Goal: Task Accomplishment & Management: Complete application form

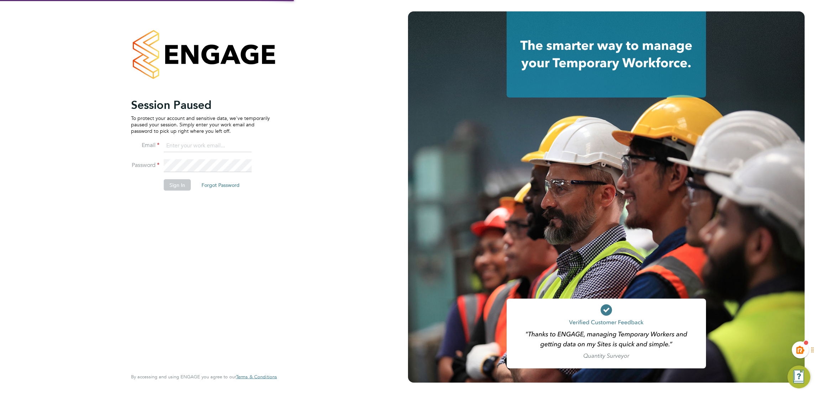
type input "kiera.troutt@buildrec.com"
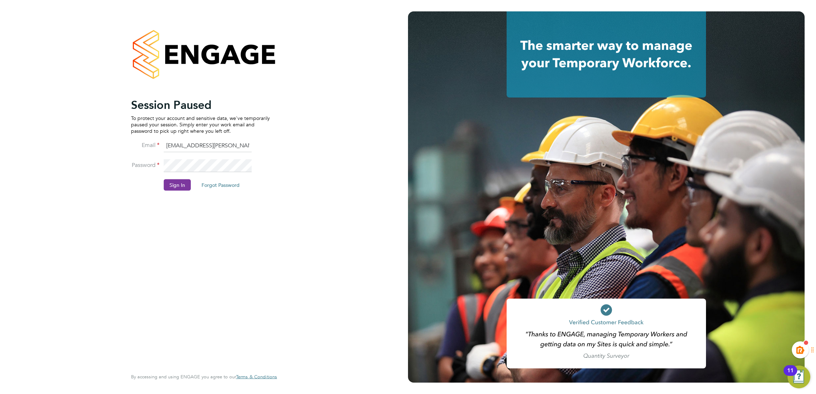
click at [176, 190] on button "Sign In" at bounding box center [177, 184] width 27 height 11
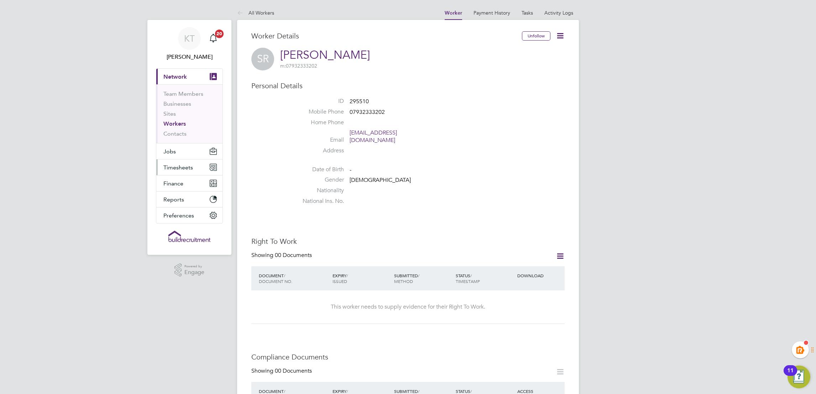
click at [174, 169] on span "Timesheets" at bounding box center [178, 167] width 30 height 7
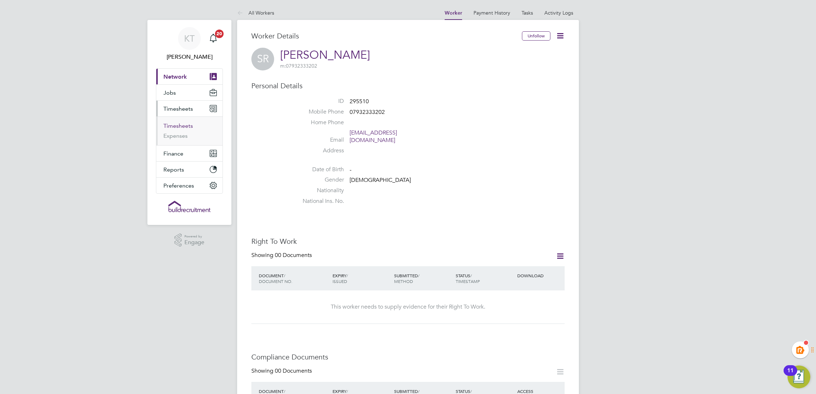
click at [168, 126] on link "Timesheets" at bounding box center [178, 125] width 30 height 7
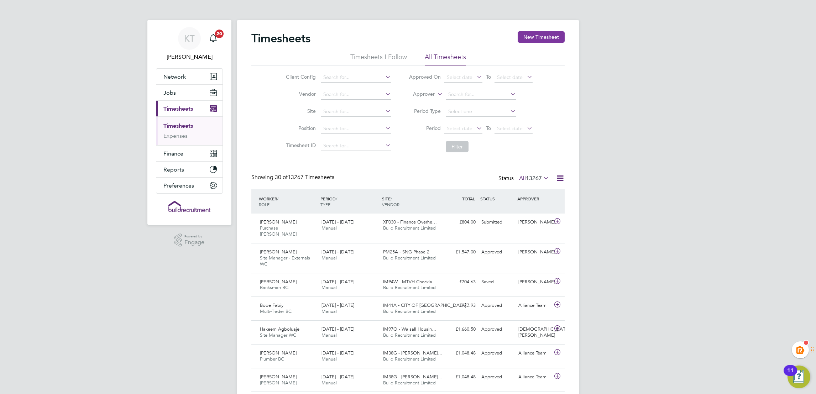
click at [554, 41] on button "New Timesheet" at bounding box center [541, 36] width 47 height 11
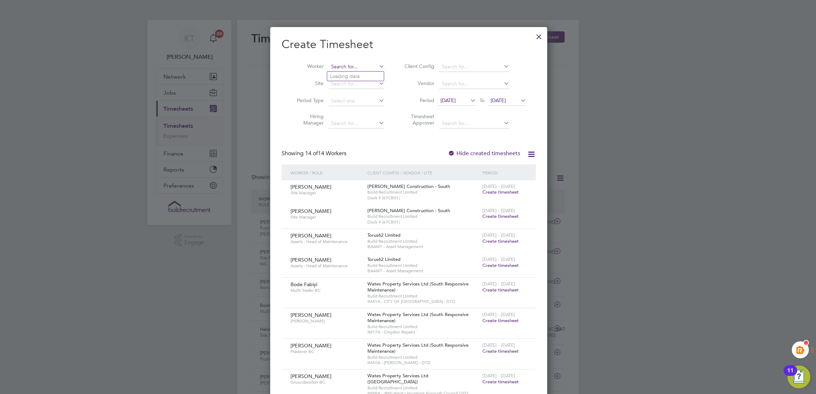
click at [345, 63] on input at bounding box center [357, 67] width 56 height 10
click at [365, 78] on li "[PERSON_NAME]" at bounding box center [359, 77] width 64 height 10
type input "[PERSON_NAME]"
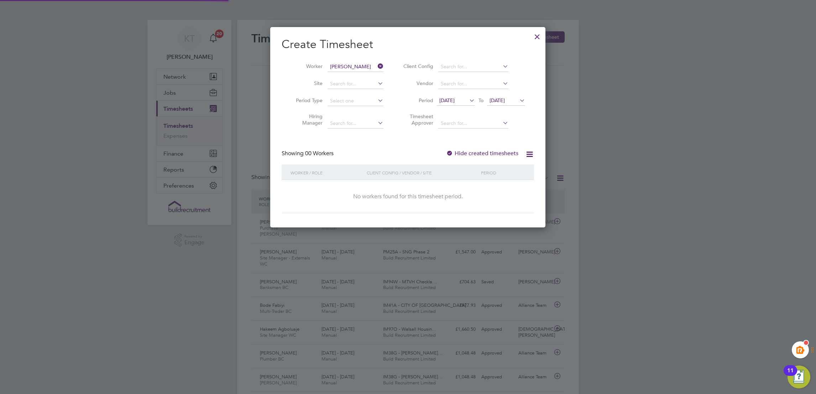
click at [501, 151] on label "Hide created timesheets" at bounding box center [482, 153] width 72 height 7
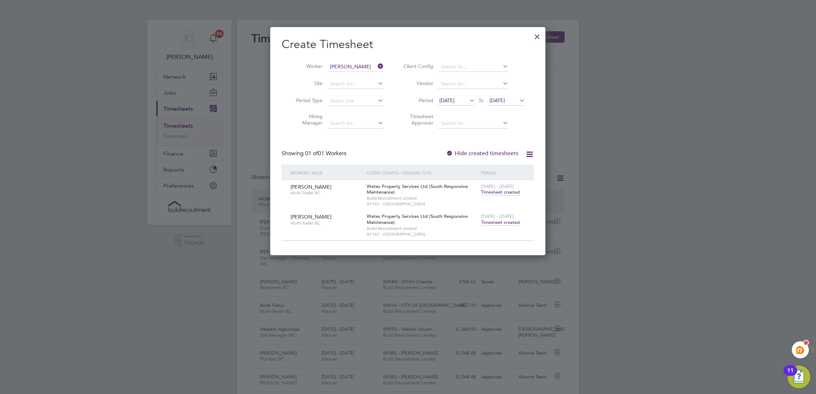
click at [496, 224] on span "Timesheet created" at bounding box center [500, 222] width 39 height 6
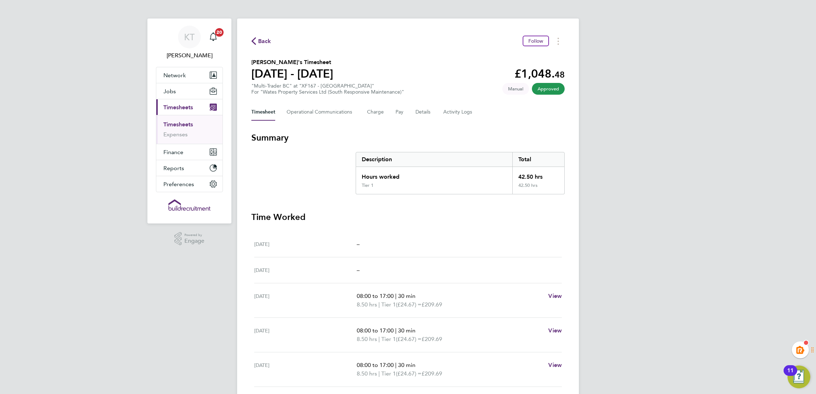
click at [182, 125] on link "Timesheets" at bounding box center [178, 124] width 30 height 7
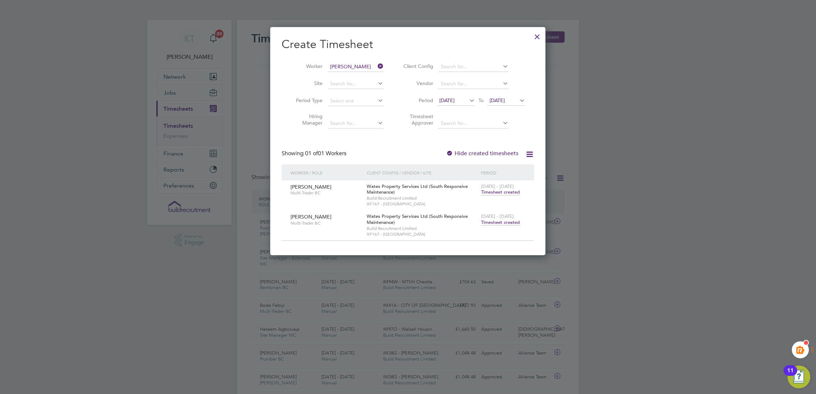
click at [535, 35] on div at bounding box center [537, 34] width 13 height 13
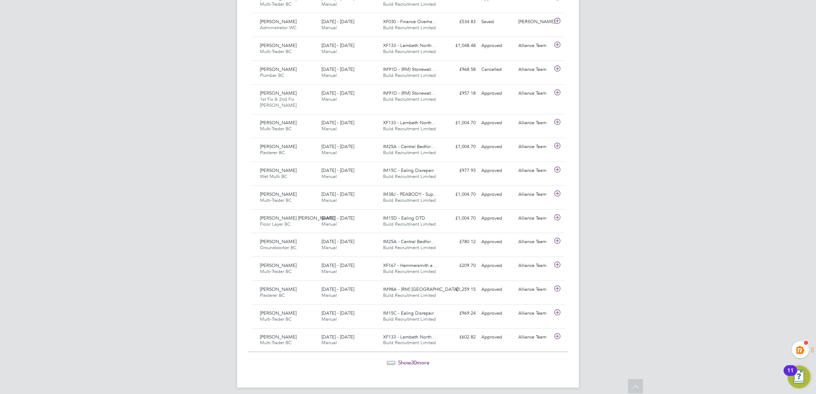
click at [409, 360] on span "Show 30 more" at bounding box center [413, 362] width 31 height 7
click at [408, 359] on span "Show 30 more" at bounding box center [413, 362] width 31 height 7
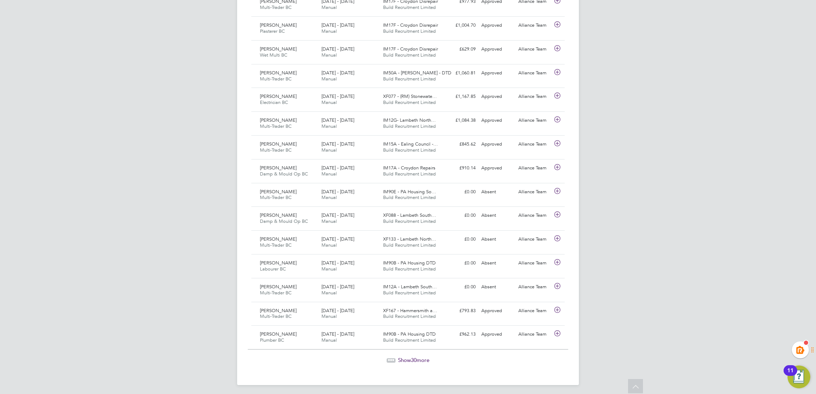
click at [408, 358] on span "Show 30 more" at bounding box center [413, 360] width 31 height 7
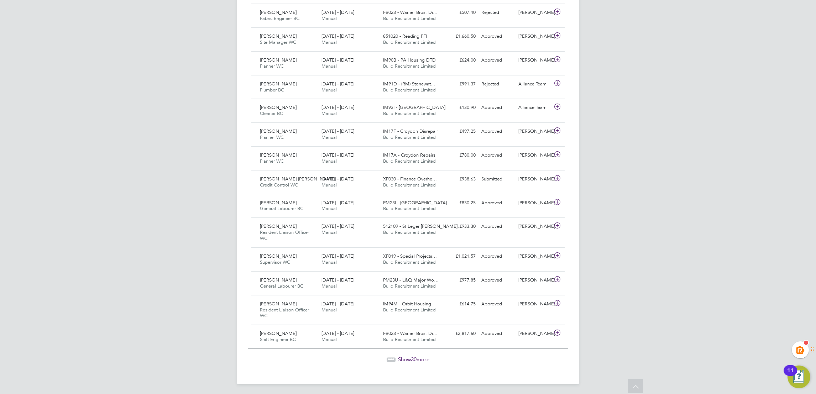
click at [420, 359] on span "Show 30 more" at bounding box center [413, 359] width 31 height 7
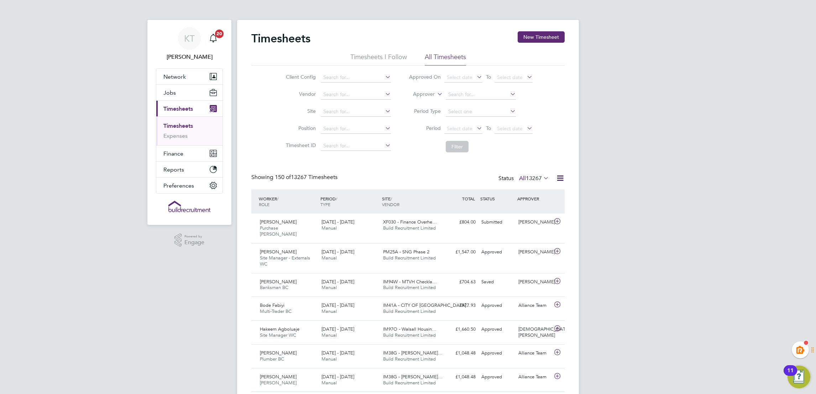
click at [519, 178] on label "All 13267" at bounding box center [534, 178] width 30 height 7
click at [521, 248] on li "Absent" at bounding box center [521, 247] width 33 height 10
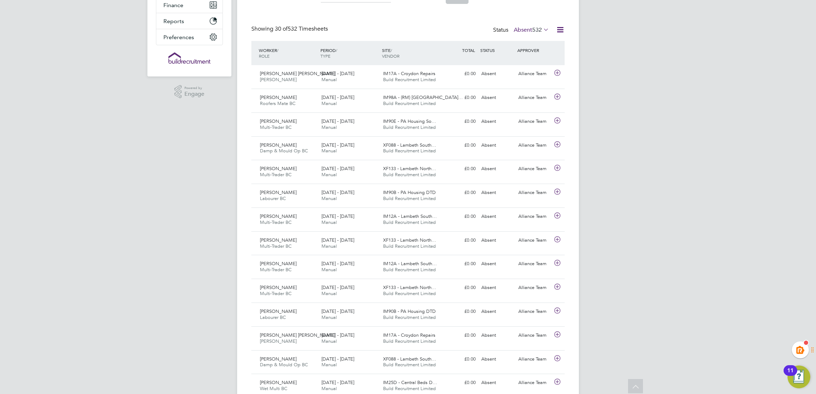
click at [735, 149] on div "KT [PERSON_NAME] Notifications 20 Applications: Network Team Members Businesses…" at bounding box center [408, 339] width 816 height 974
click at [795, 154] on div "KT [PERSON_NAME] Notifications 20 Applications: Network Team Members Businesses…" at bounding box center [408, 339] width 816 height 974
click at [740, 121] on div "KT [PERSON_NAME] Notifications 20 Applications: Network Team Members Businesses…" at bounding box center [408, 339] width 816 height 974
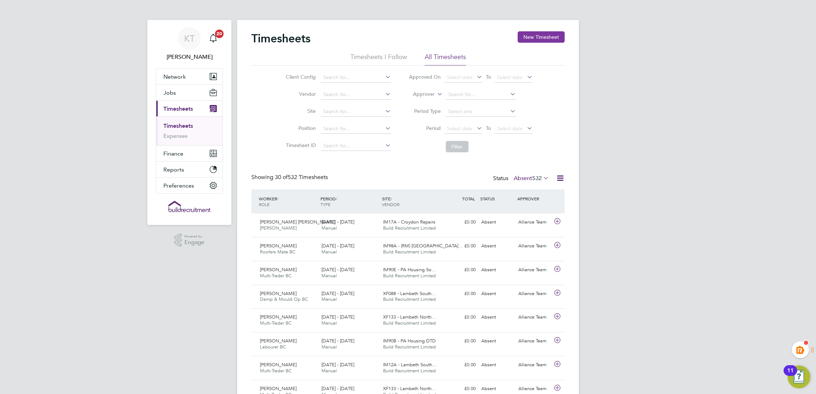
click at [538, 39] on button "New Timesheet" at bounding box center [541, 36] width 47 height 11
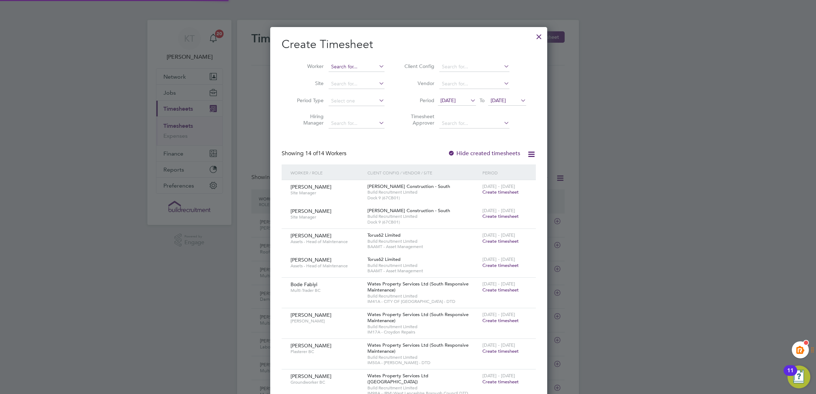
scroll to position [723, 276]
click at [348, 72] on li "[PERSON_NAME]" at bounding box center [359, 77] width 65 height 10
type input "[PERSON_NAME]"
click at [377, 67] on icon at bounding box center [377, 66] width 0 height 10
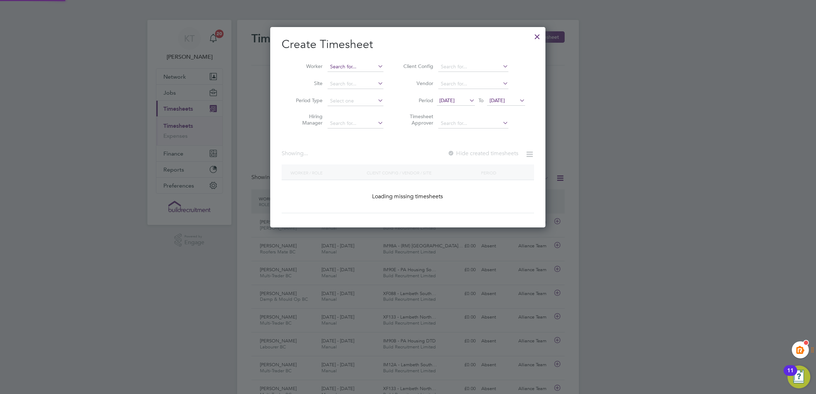
click at [352, 67] on input at bounding box center [356, 67] width 56 height 10
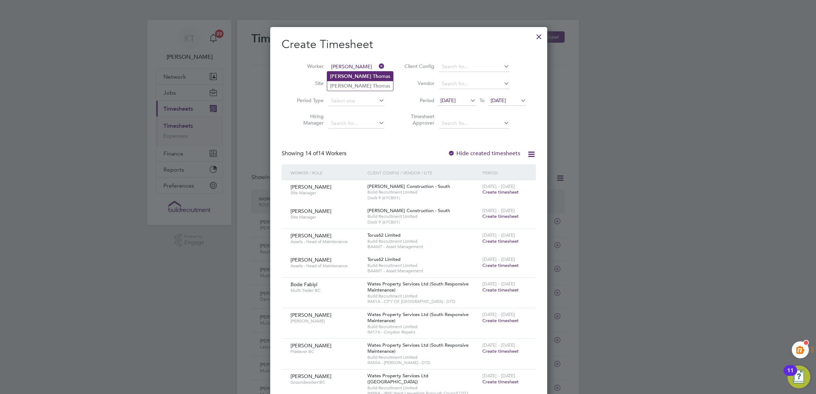
click at [356, 75] on li "[PERSON_NAME] omas" at bounding box center [360, 77] width 66 height 10
type input "[PERSON_NAME]"
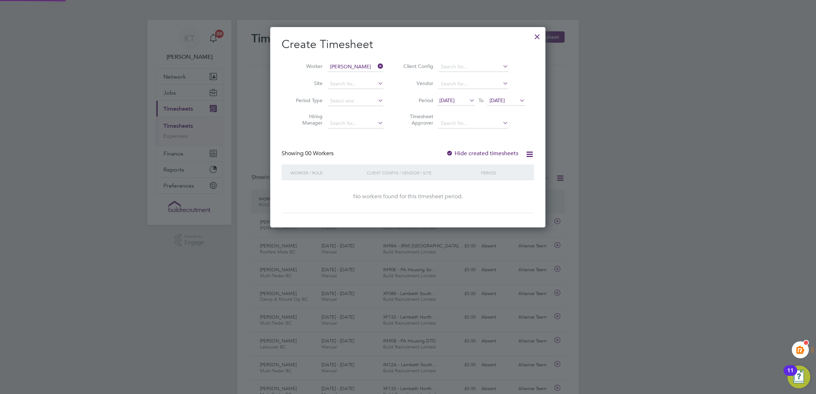
scroll to position [201, 276]
click at [490, 150] on label "Hide created timesheets" at bounding box center [482, 153] width 72 height 7
click at [376, 67] on icon at bounding box center [376, 66] width 0 height 10
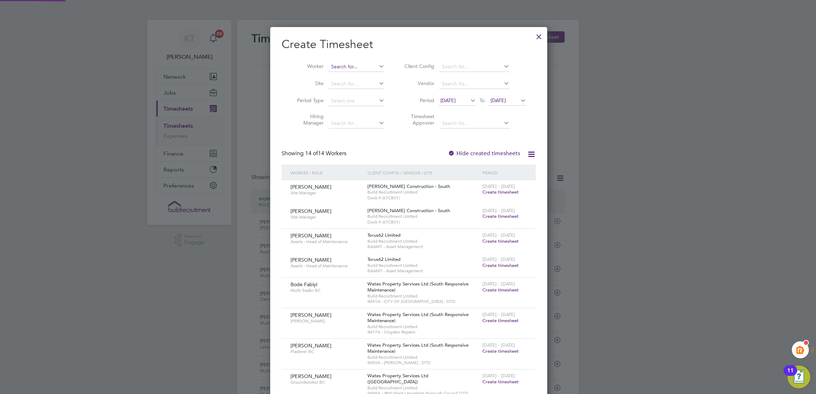
scroll to position [723, 276]
click at [353, 66] on input at bounding box center [357, 67] width 56 height 10
click at [354, 79] on li "[PERSON_NAME]" at bounding box center [372, 77] width 90 height 10
type input "[PERSON_NAME]"
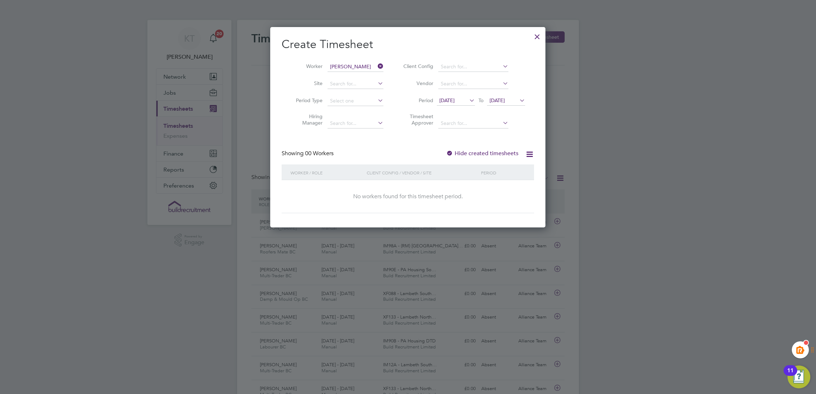
click at [469, 152] on label "Hide created timesheets" at bounding box center [482, 153] width 72 height 7
click at [376, 64] on icon at bounding box center [376, 66] width 0 height 10
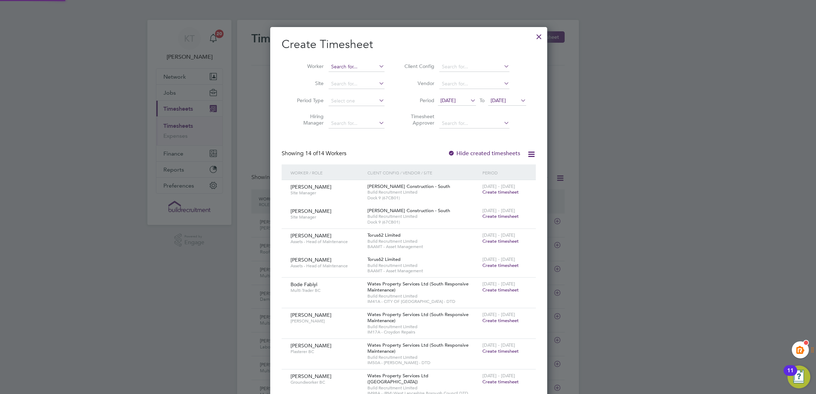
click at [346, 66] on input at bounding box center [357, 67] width 56 height 10
click at [358, 83] on li "[PERSON_NAME] omas" at bounding box center [360, 86] width 66 height 10
type input "[PERSON_NAME]"
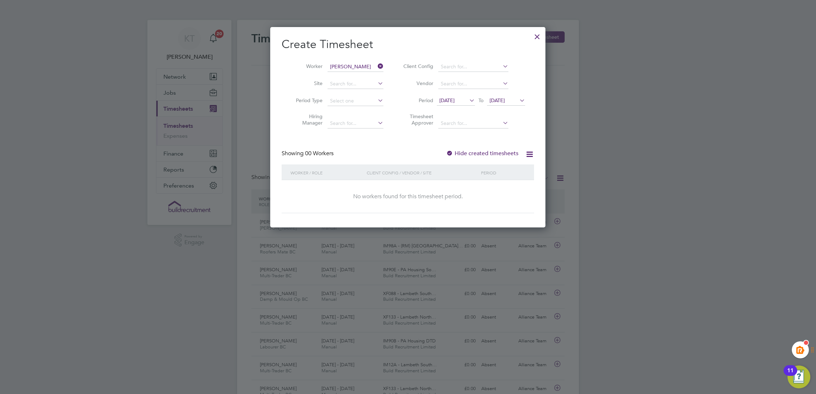
click at [477, 152] on label "Hide created timesheets" at bounding box center [482, 153] width 72 height 7
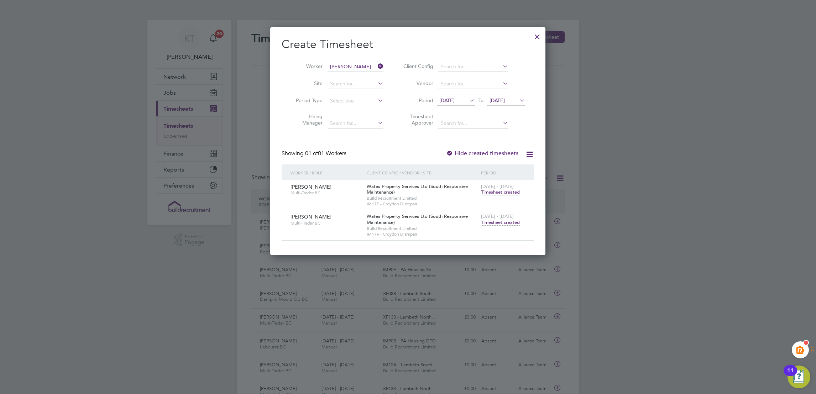
click at [504, 224] on span "Timesheet created" at bounding box center [500, 222] width 39 height 6
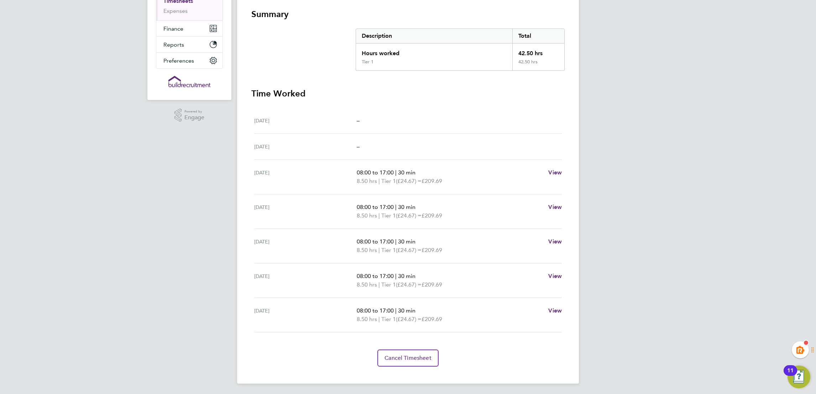
click at [101, 133] on div "KT [PERSON_NAME] Notifications 20 Applications: Network Team Members Businesses…" at bounding box center [408, 135] width 816 height 520
